Goal: Information Seeking & Learning: Learn about a topic

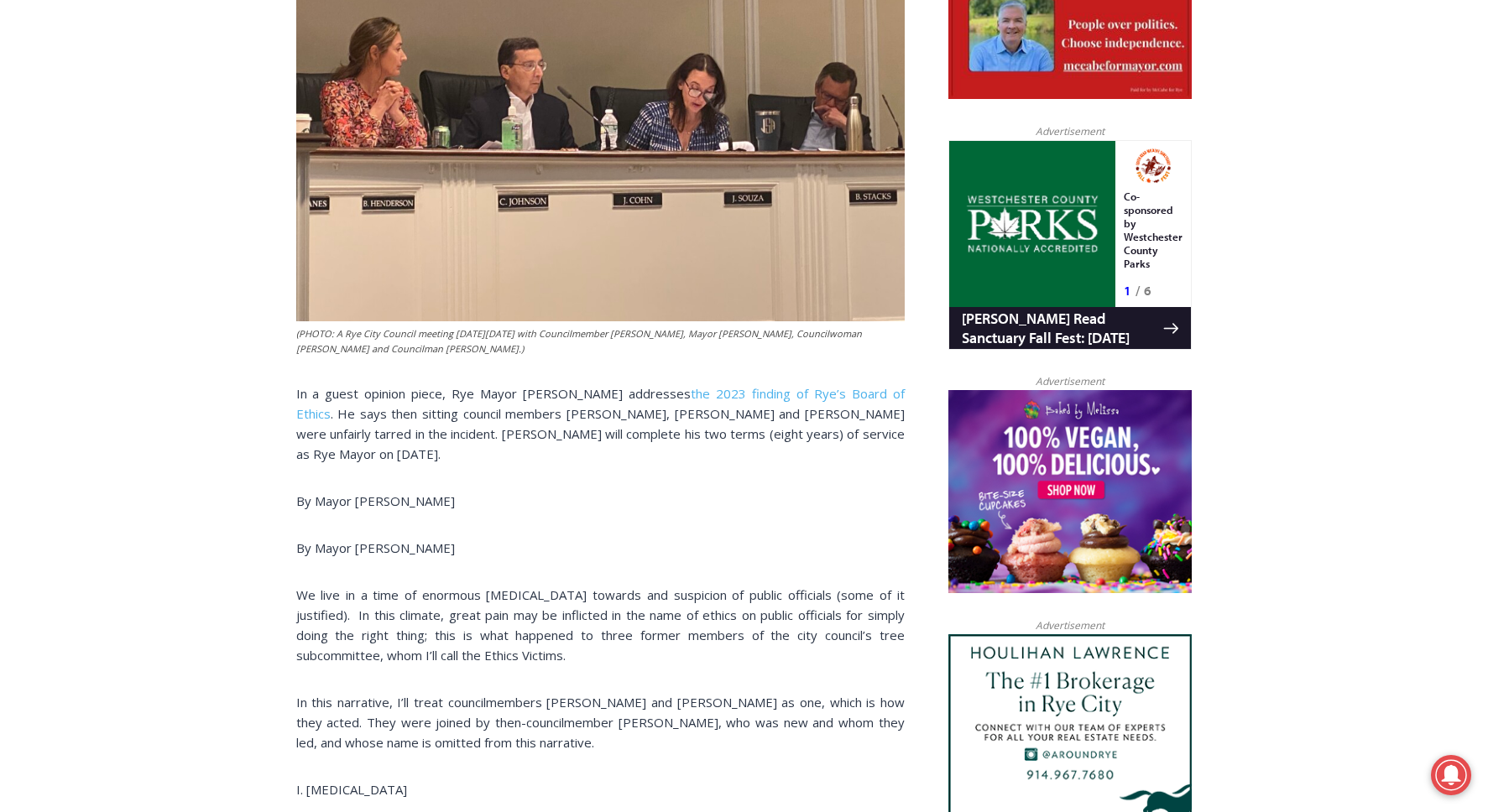
scroll to position [992, 0]
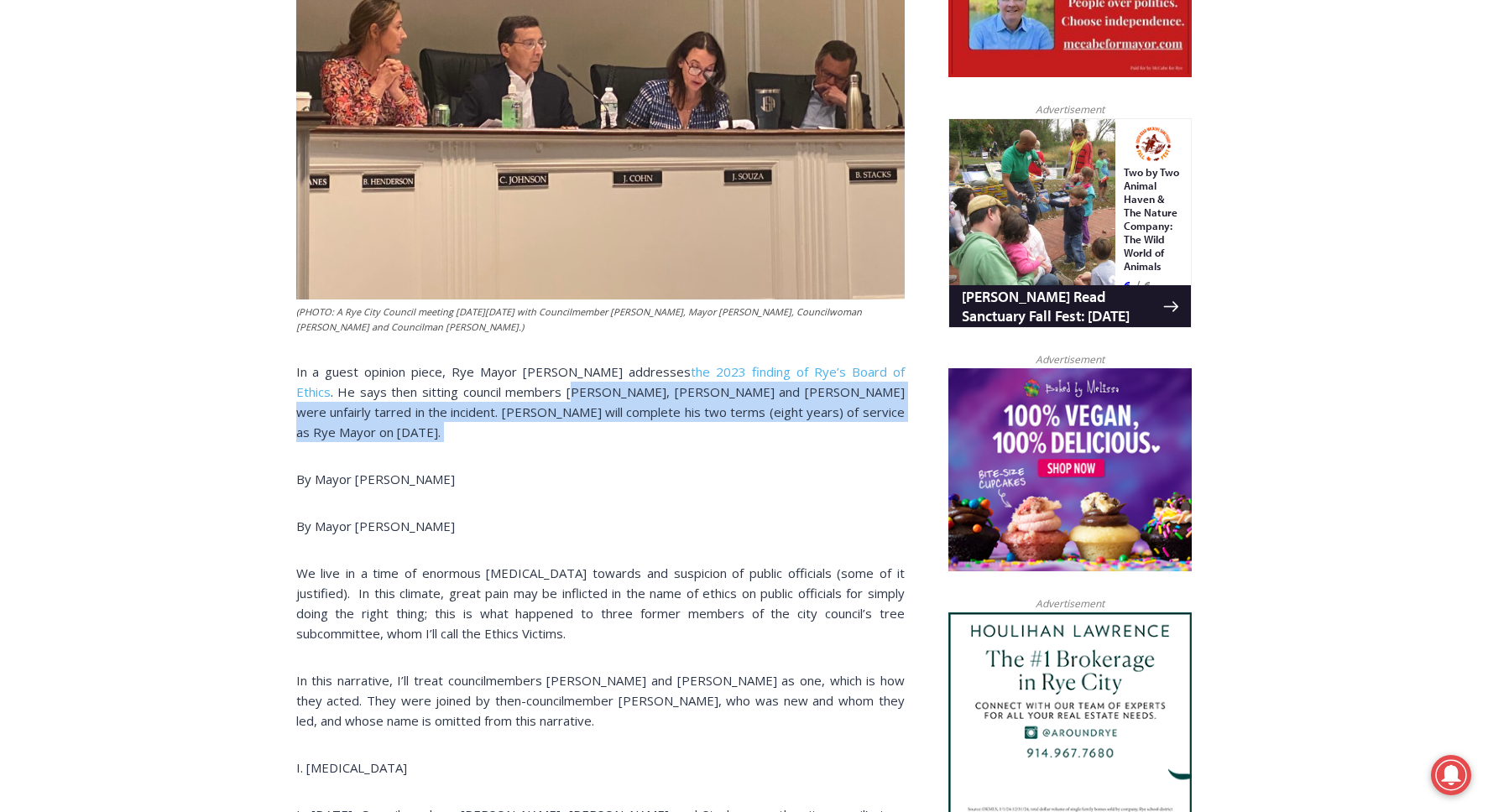
drag, startPoint x: 507, startPoint y: 358, endPoint x: 521, endPoint y: 405, distance: 49.0
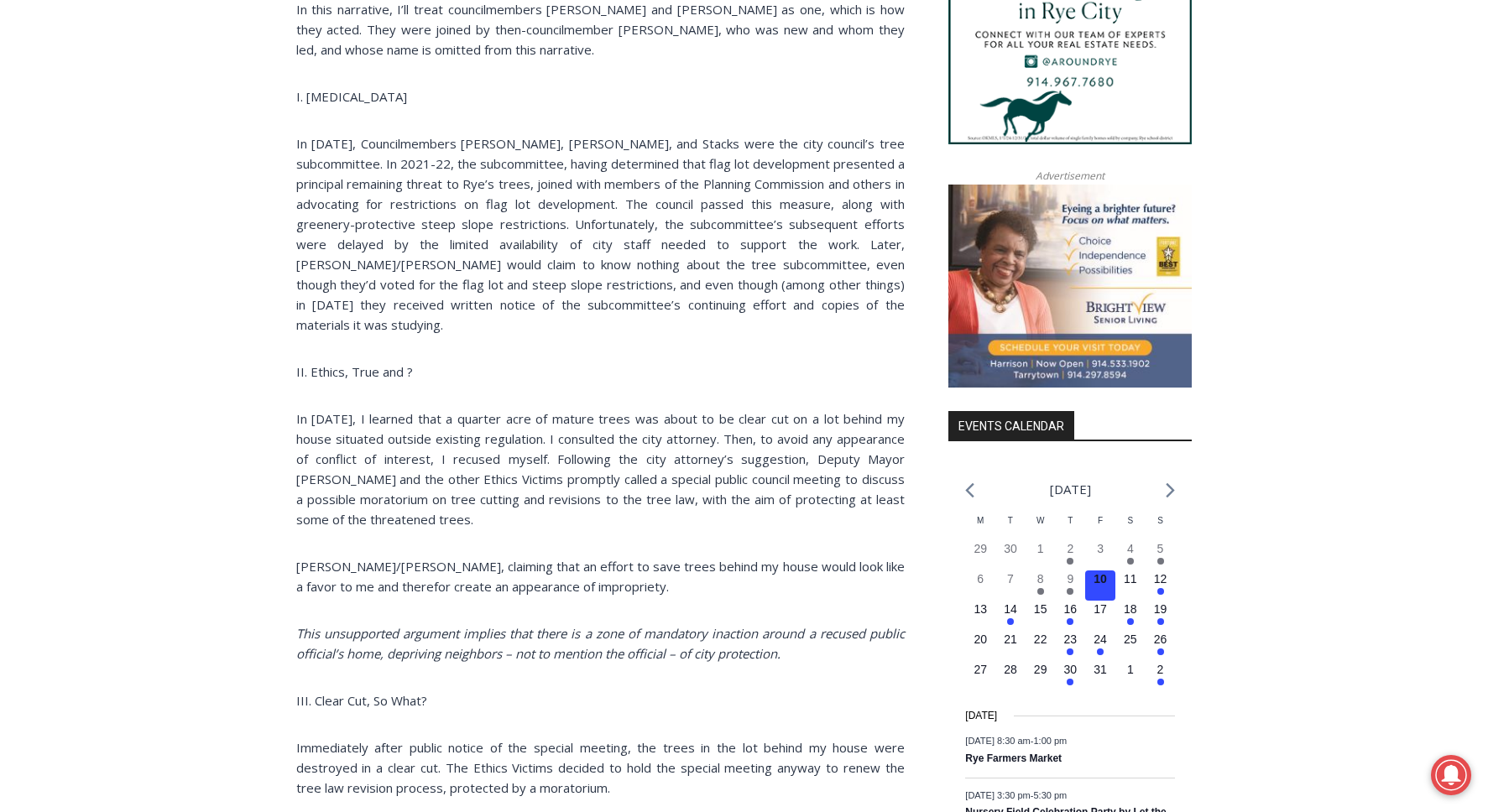
scroll to position [1664, 0]
click at [480, 361] on p "II. Ethics, True and ?" at bounding box center [600, 371] width 608 height 21
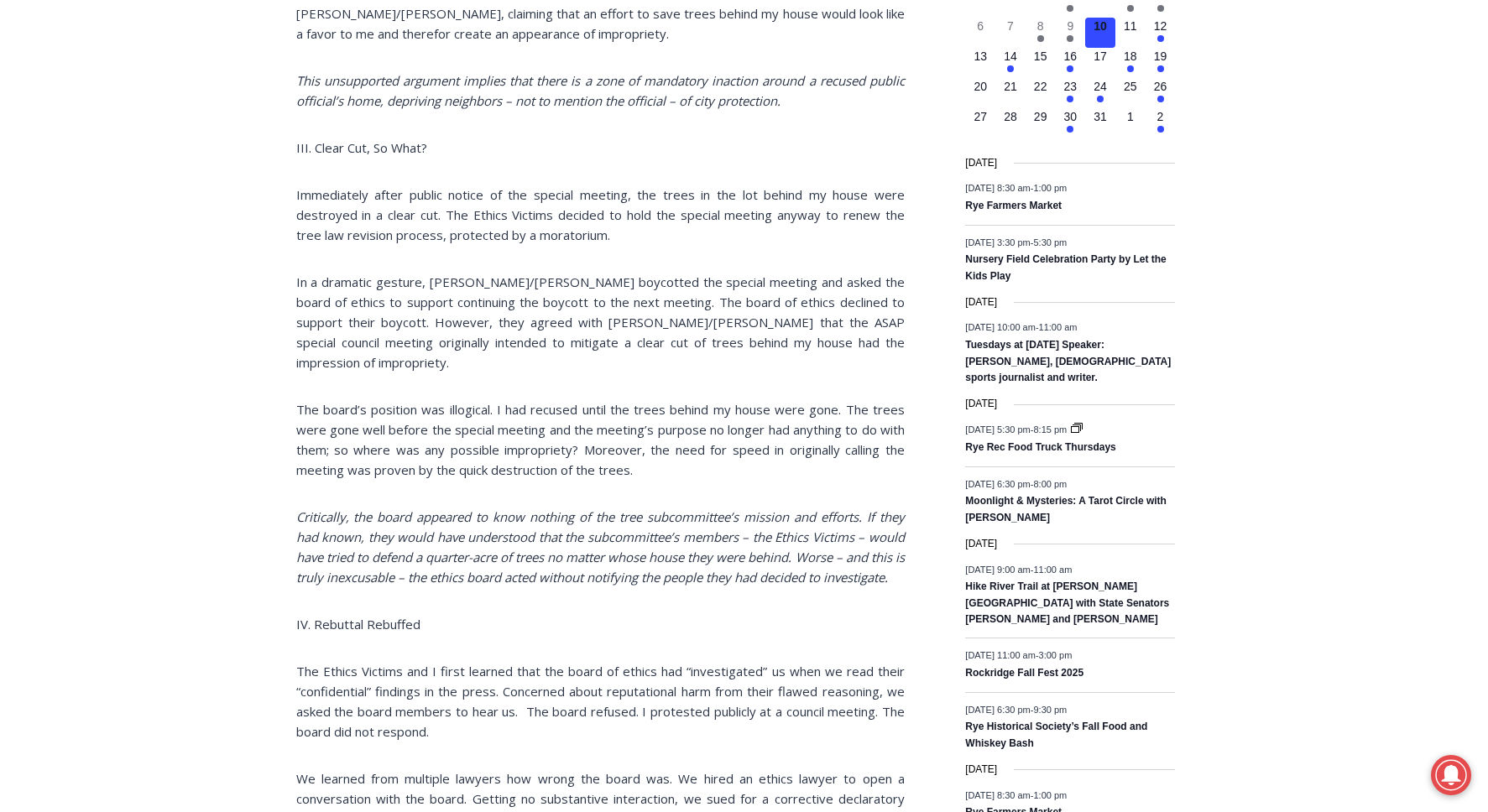
scroll to position [2268, 0]
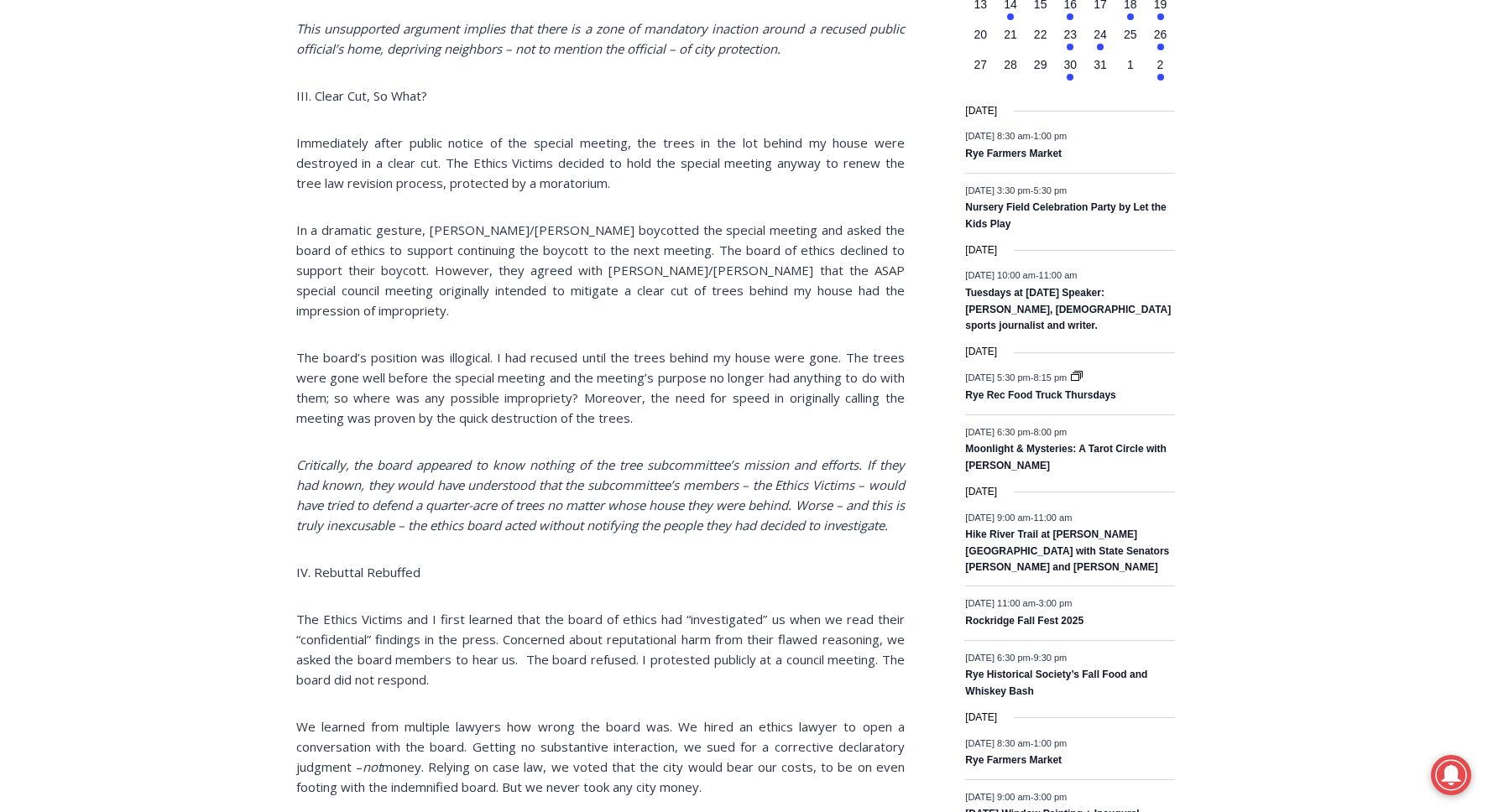
click at [480, 347] on p "The board’s position was illogical. I had recused until the trees behind my hou…" at bounding box center [600, 387] width 608 height 80
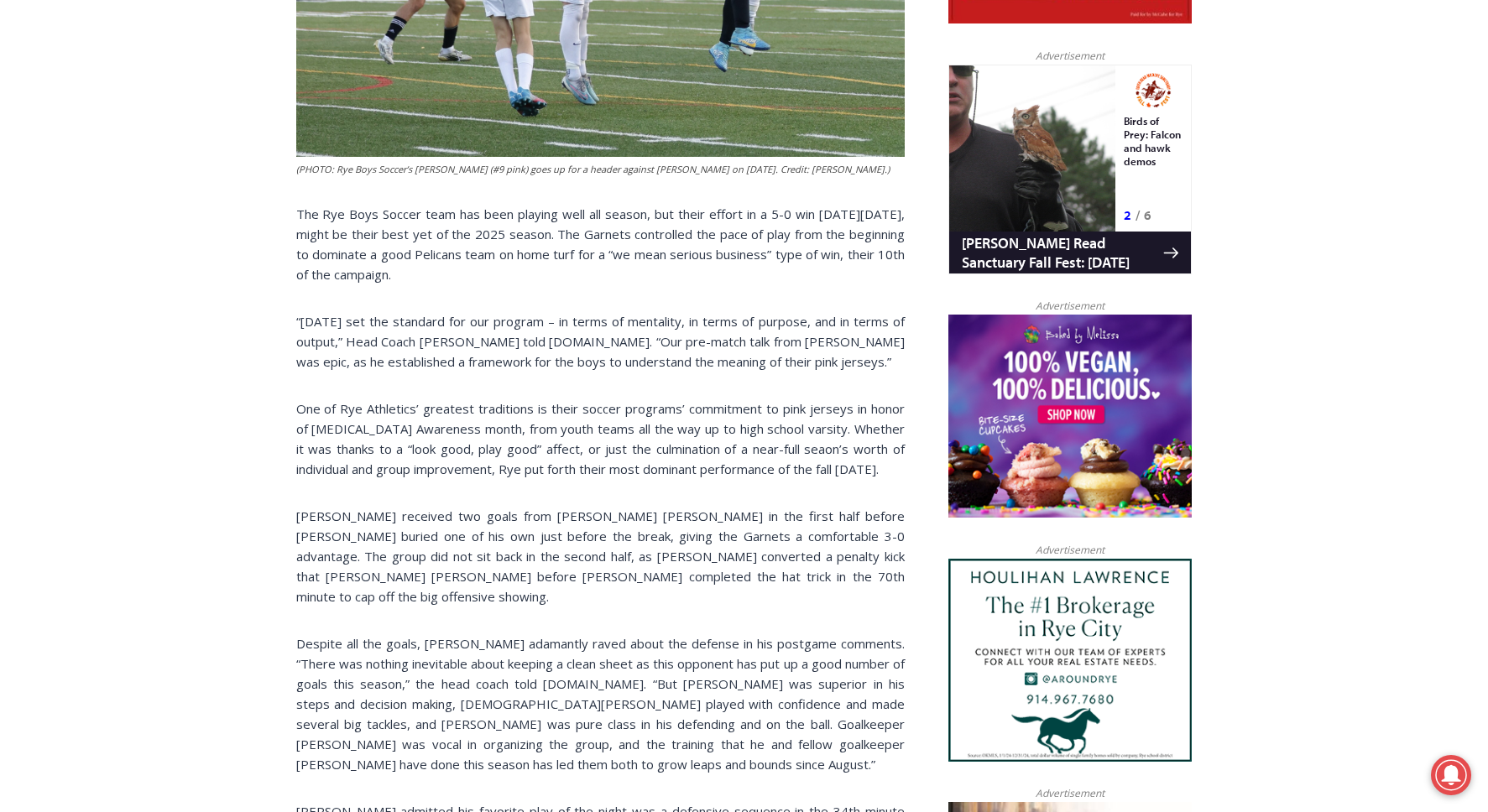
scroll to position [1041, 0]
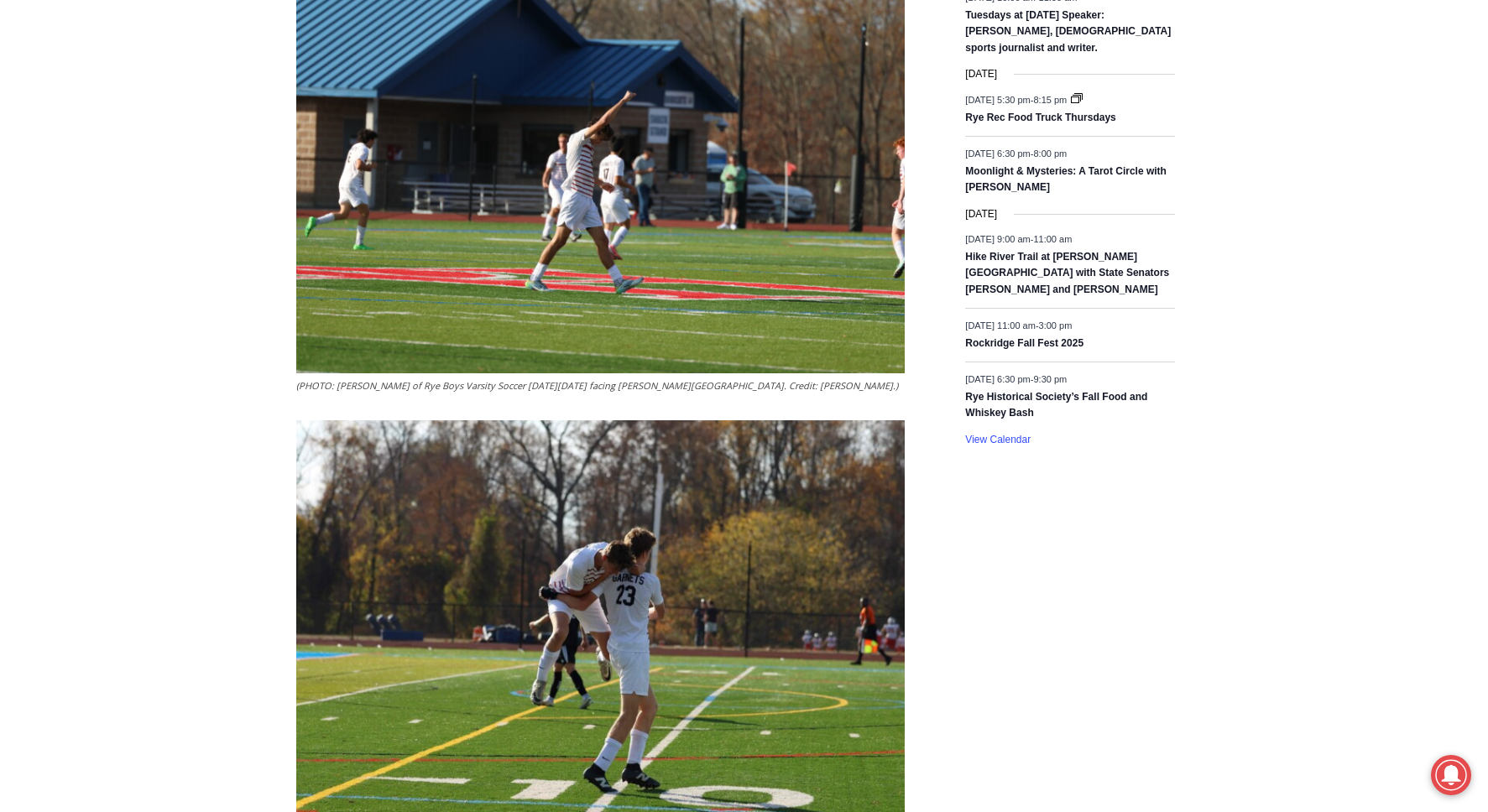
scroll to position [2817, 0]
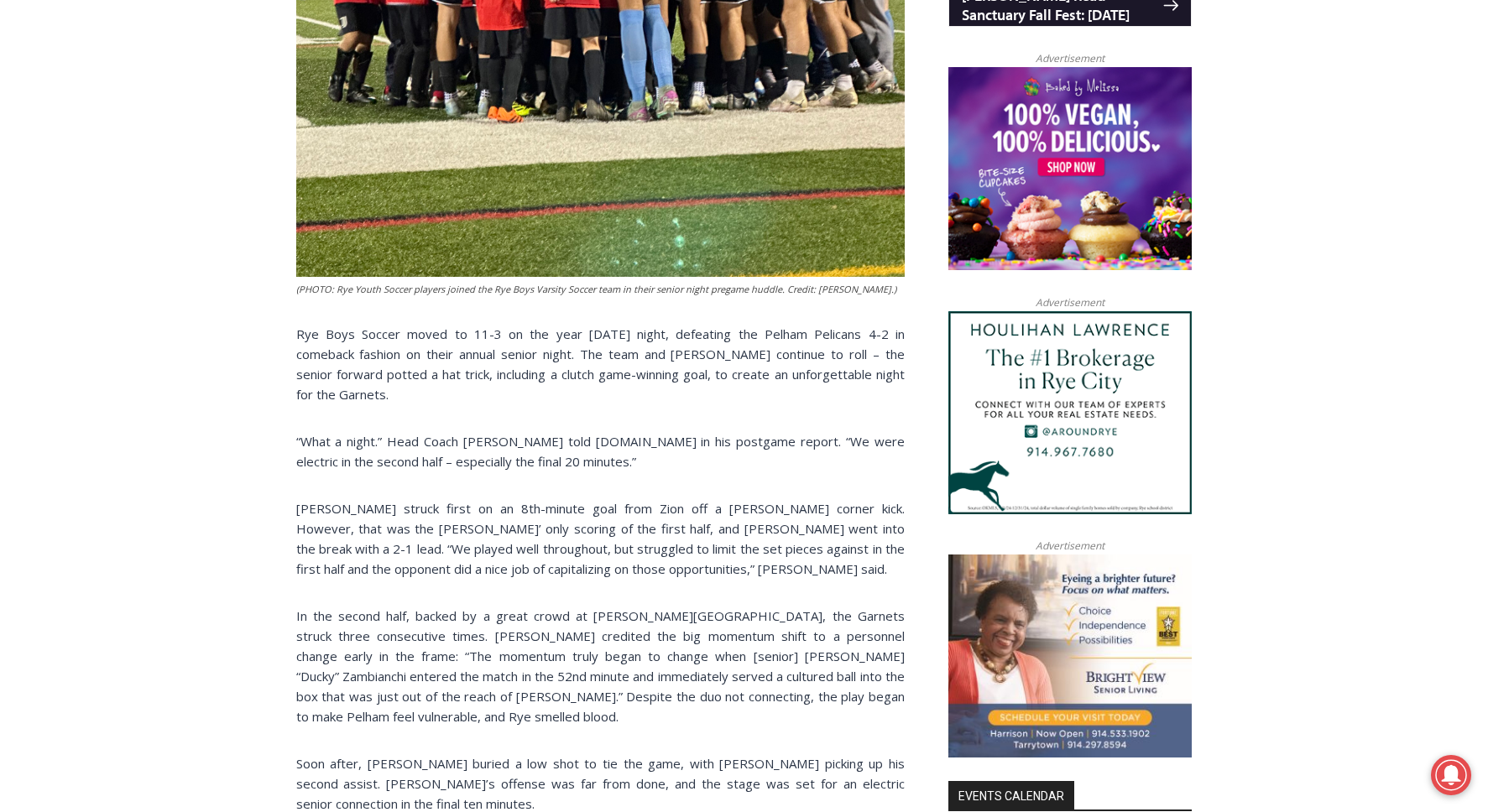
scroll to position [1329, 0]
